Goal: Information Seeking & Learning: Learn about a topic

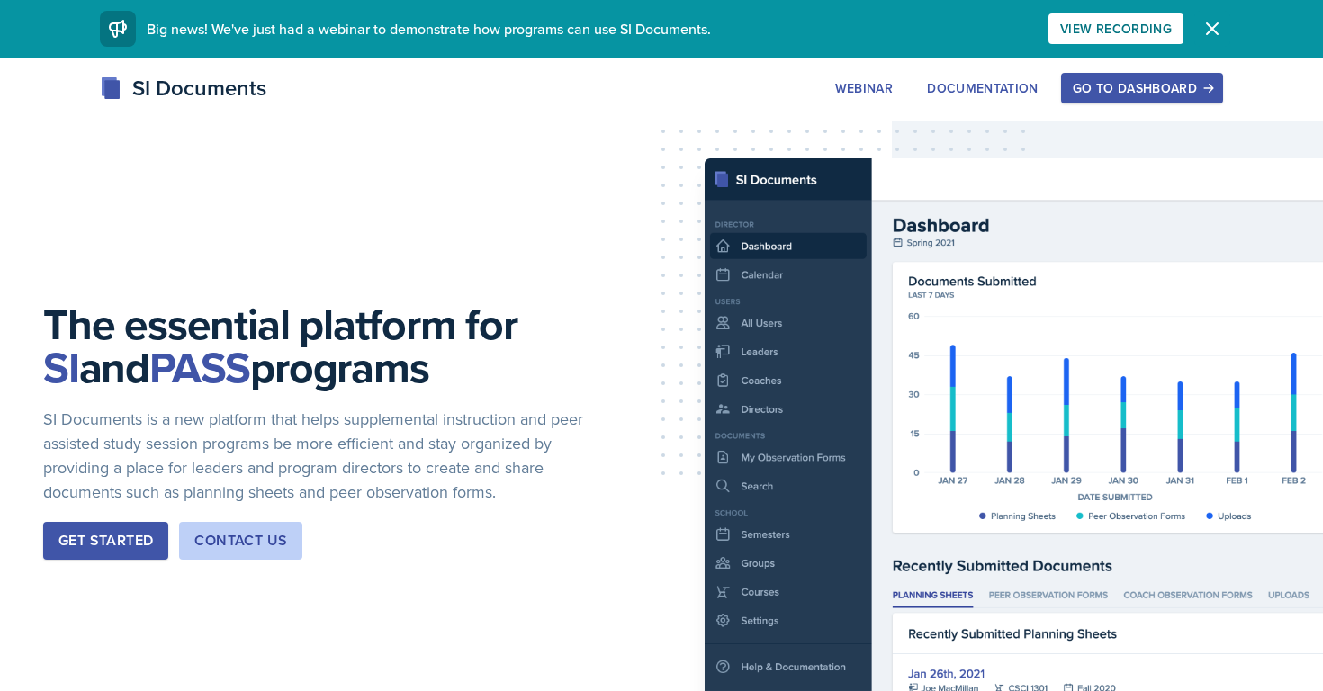
click at [1210, 40] on button "Dismiss" at bounding box center [1212, 29] width 36 height 36
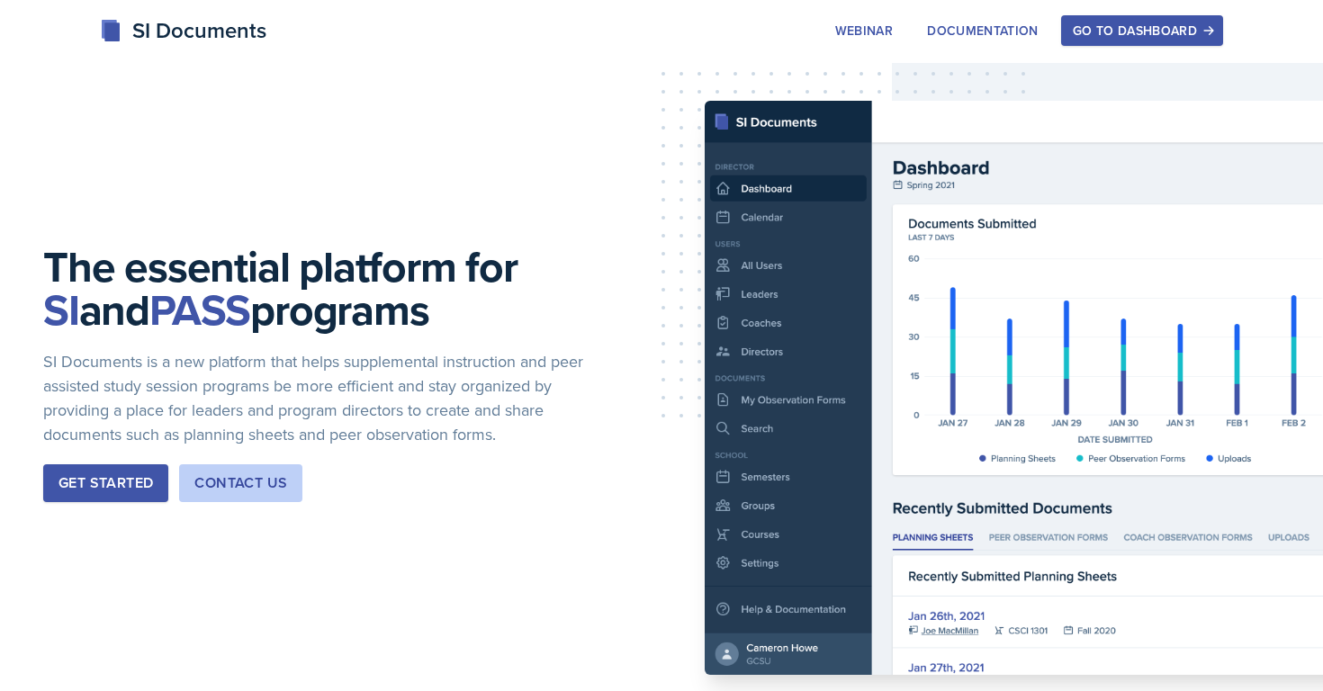
click at [1134, 33] on div "Go to Dashboard" at bounding box center [1141, 30] width 139 height 14
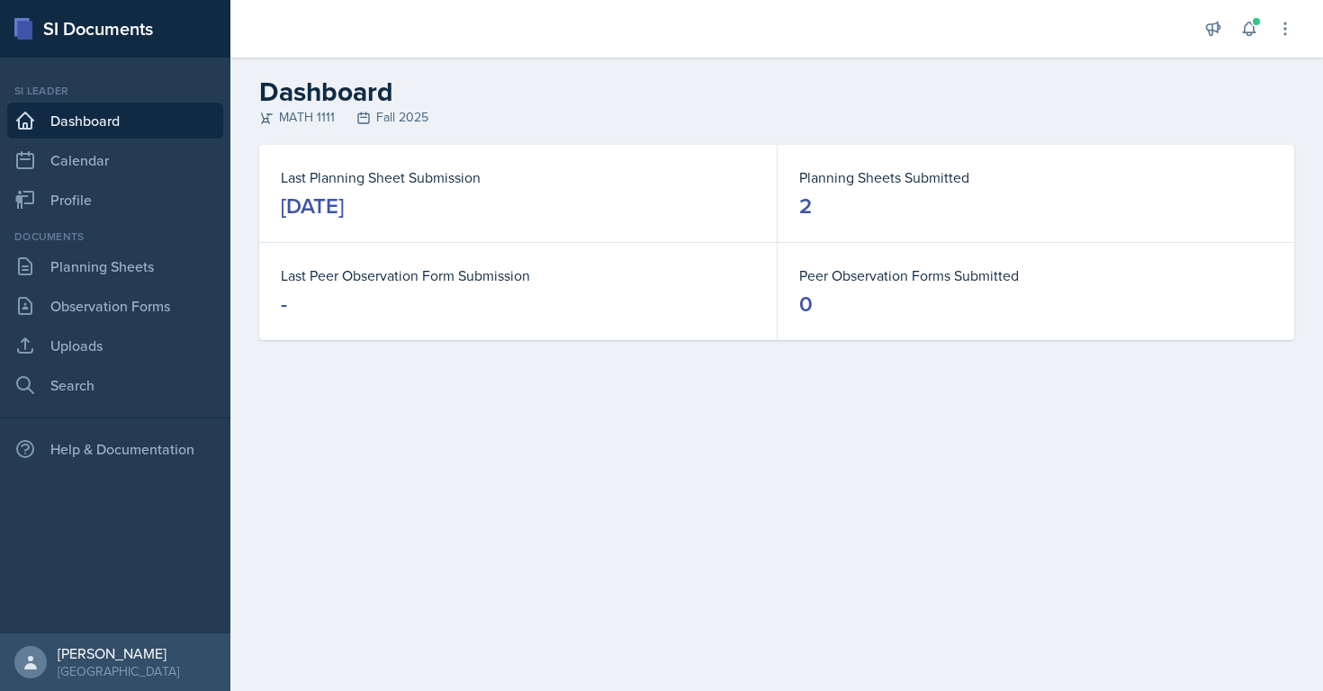
click at [827, 192] on dd "2" at bounding box center [1035, 206] width 473 height 29
click at [107, 273] on link "Planning Sheets" at bounding box center [115, 266] width 216 height 36
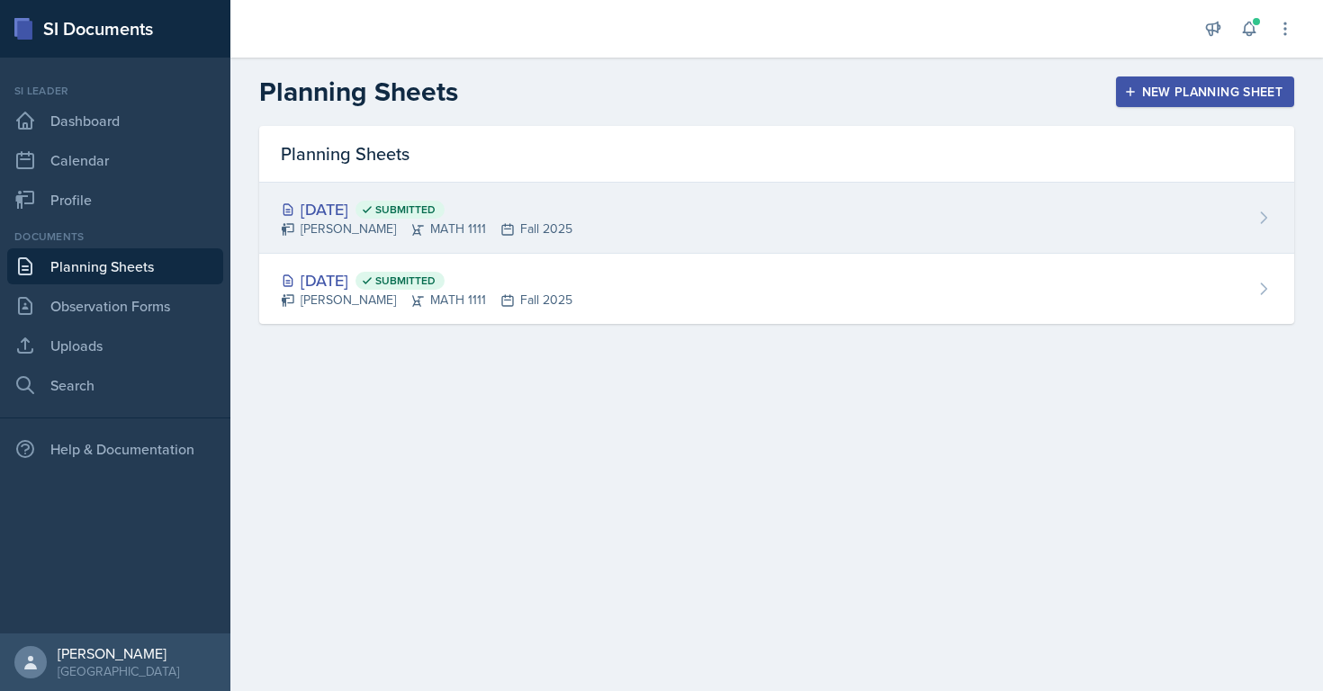
click at [351, 215] on div "[DATE] Submitted" at bounding box center [426, 209] width 291 height 24
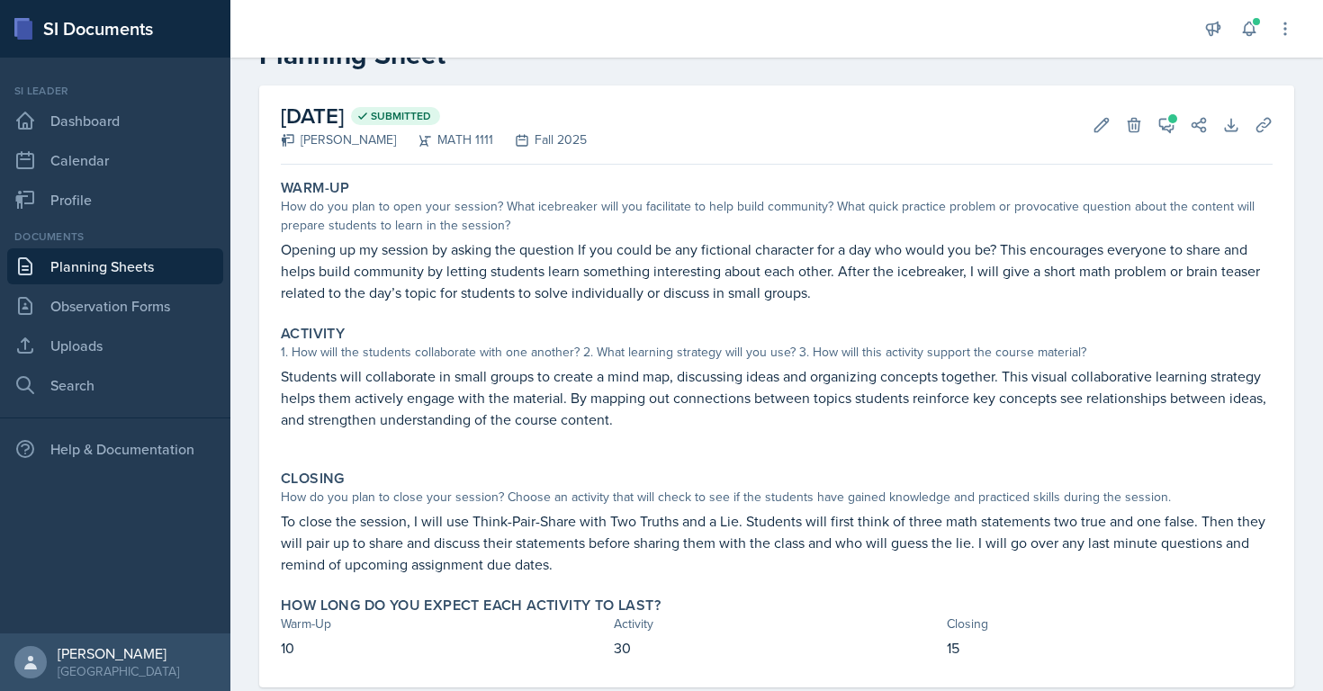
scroll to position [95, 0]
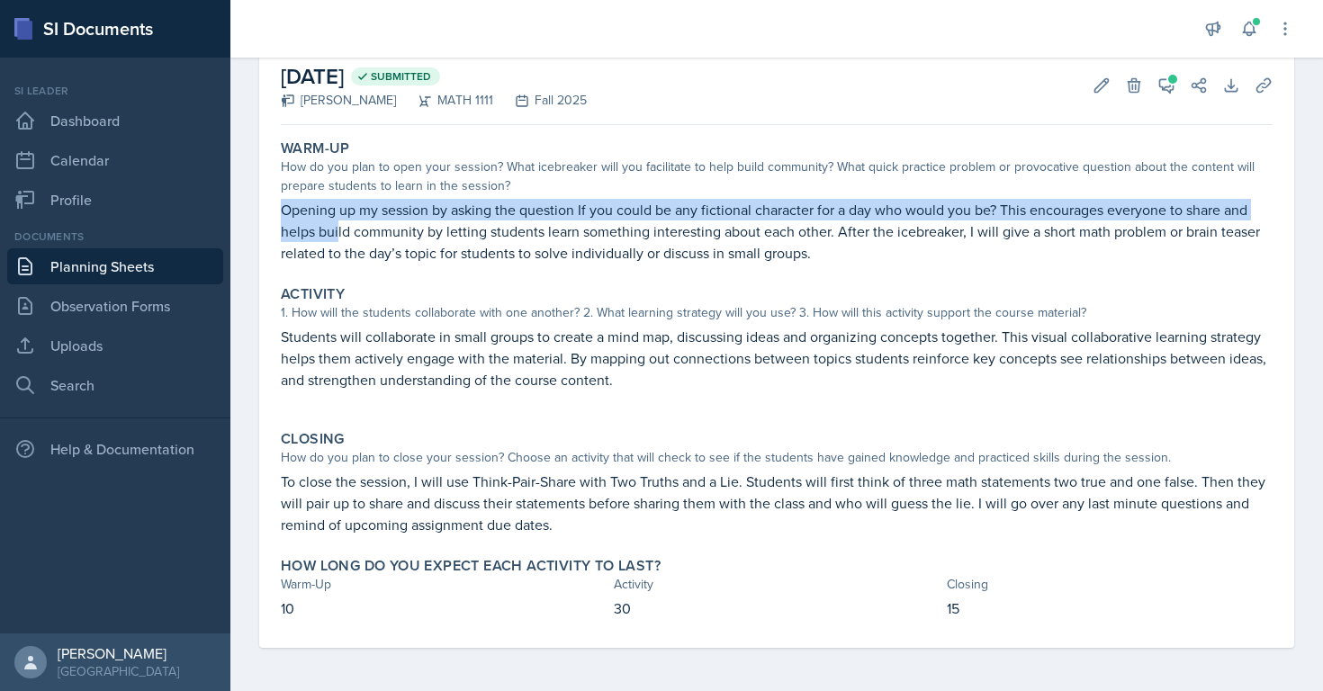
drag, startPoint x: 280, startPoint y: 212, endPoint x: 337, endPoint y: 220, distance: 58.1
click at [337, 220] on div "Warm-Up How do you plan to open your session? What icebreaker will you facilita…" at bounding box center [776, 201] width 1006 height 139
click at [132, 267] on link "Planning Sheets" at bounding box center [115, 266] width 216 height 36
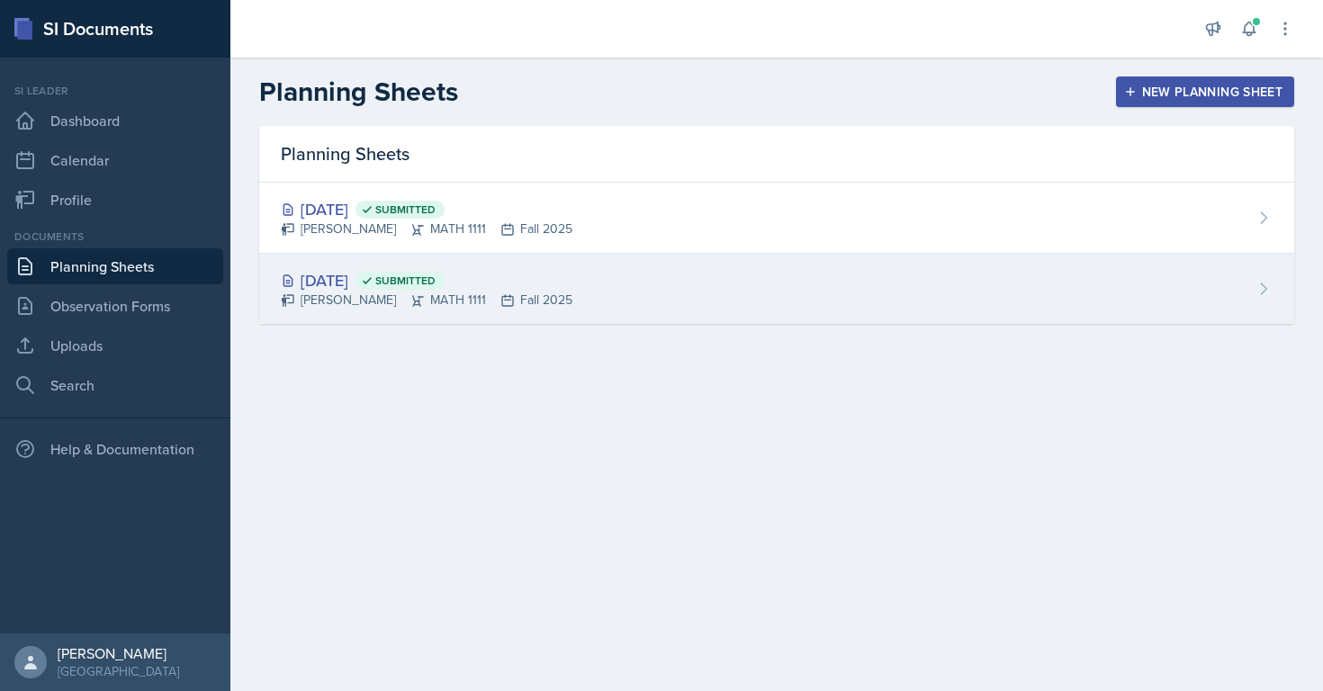
click at [338, 282] on div "[DATE] Submitted" at bounding box center [426, 280] width 291 height 24
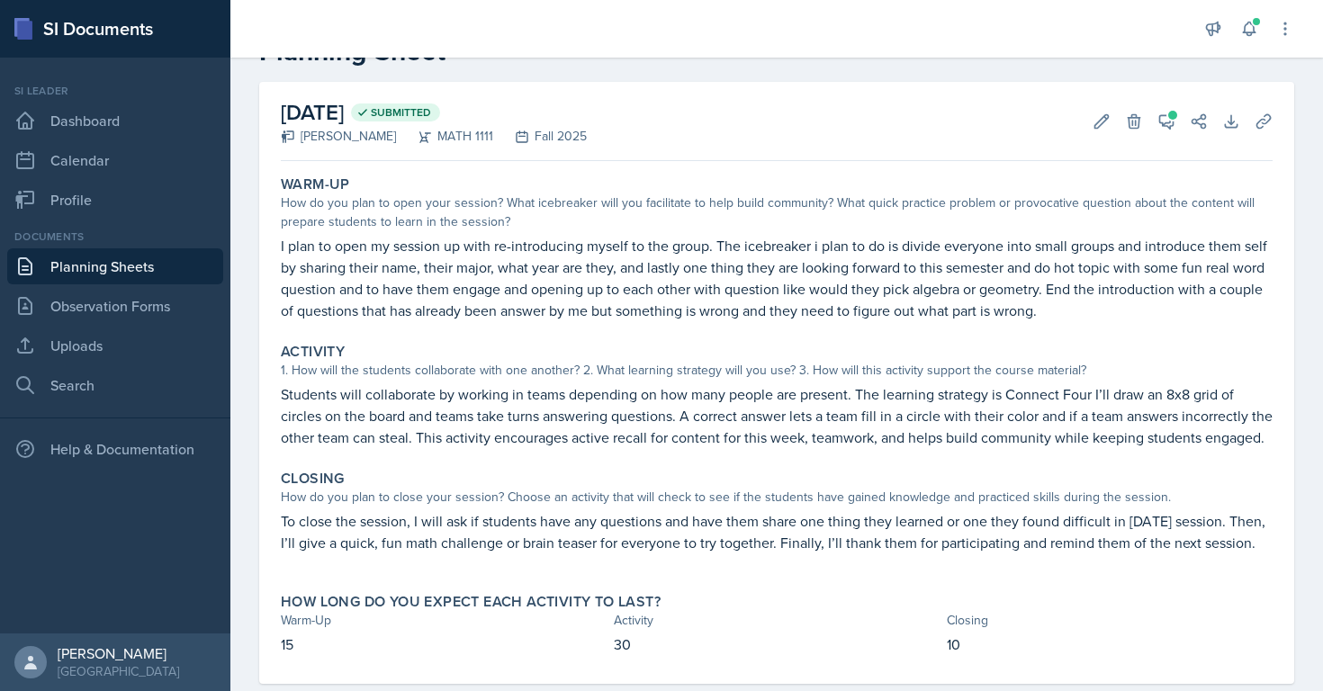
scroll to position [66, 0]
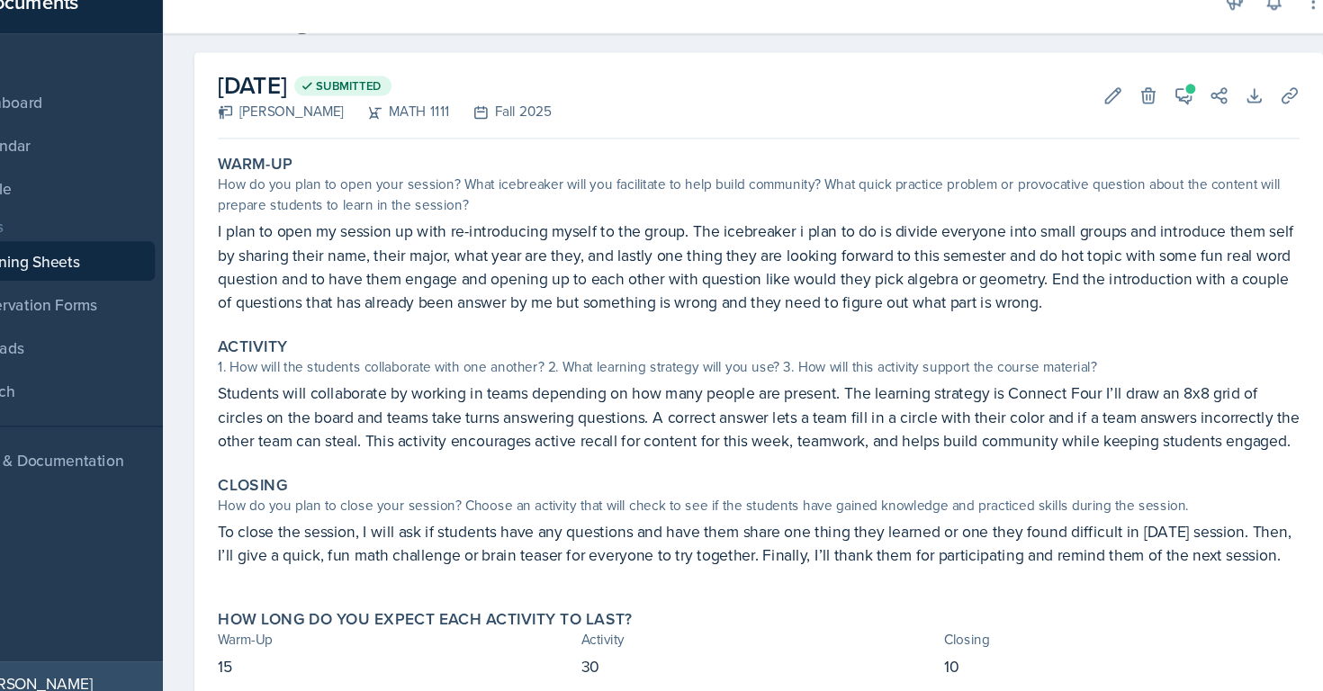
click at [1162, 238] on p "I plan to open my session up with re-introducing myself to the group. The icebr…" at bounding box center [776, 272] width 991 height 86
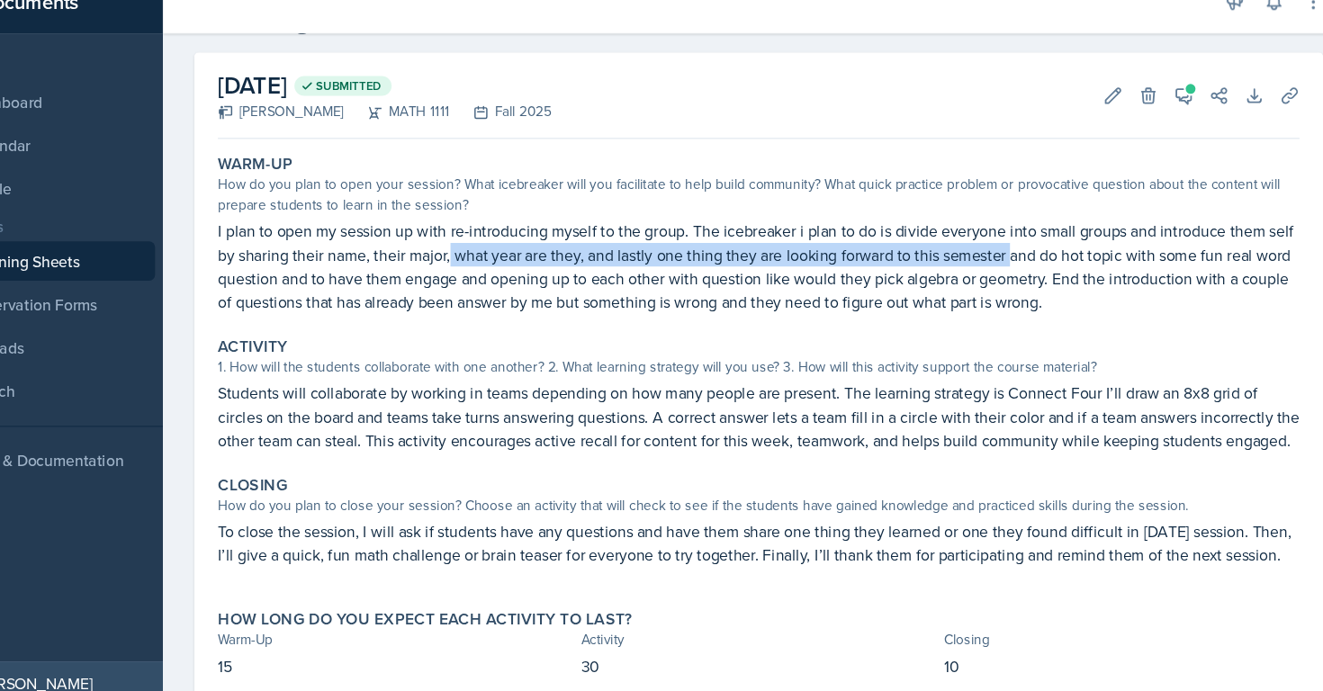
drag, startPoint x: 494, startPoint y: 264, endPoint x: 1007, endPoint y: 265, distance: 512.8
click at [1007, 265] on p "I plan to open my session up with re-introducing myself to the group. The icebr…" at bounding box center [776, 272] width 991 height 86
copy p "what year are they, and lastly one thing they are looking forward to this semes…"
